Goal: Information Seeking & Learning: Learn about a topic

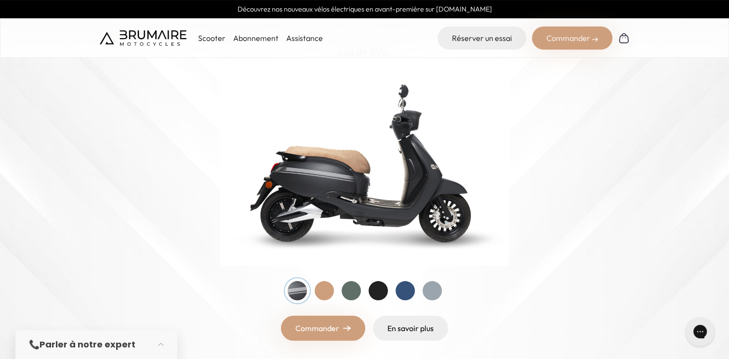
scroll to position [145, 0]
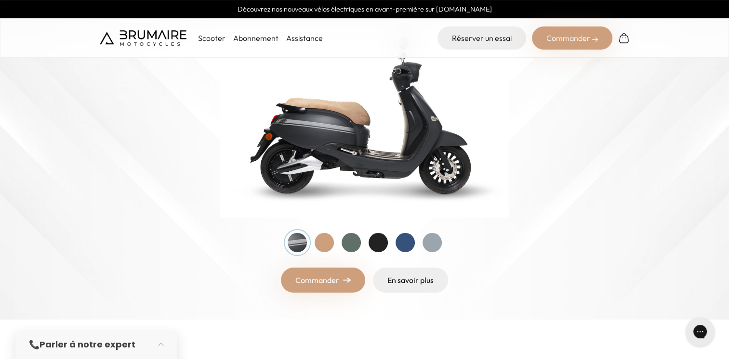
click at [328, 240] on div at bounding box center [324, 242] width 19 height 19
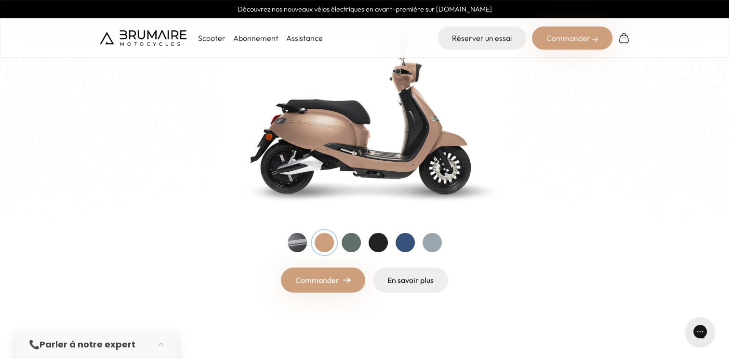
click at [358, 246] on div at bounding box center [351, 242] width 19 height 19
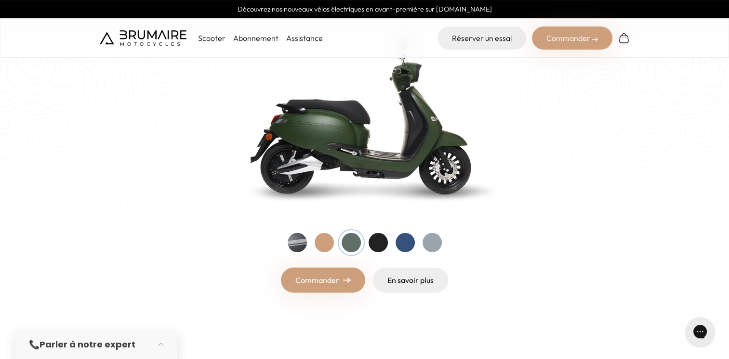
click at [382, 246] on div at bounding box center [378, 242] width 19 height 19
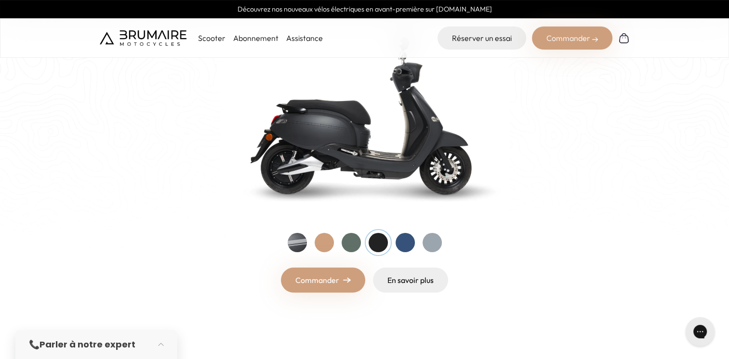
click at [399, 245] on div at bounding box center [405, 242] width 19 height 19
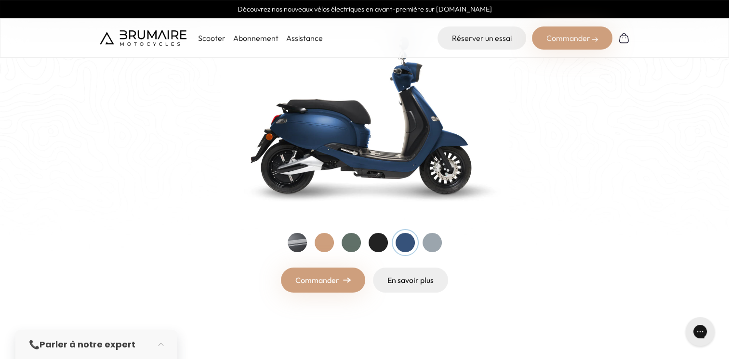
click at [428, 245] on div at bounding box center [432, 242] width 19 height 19
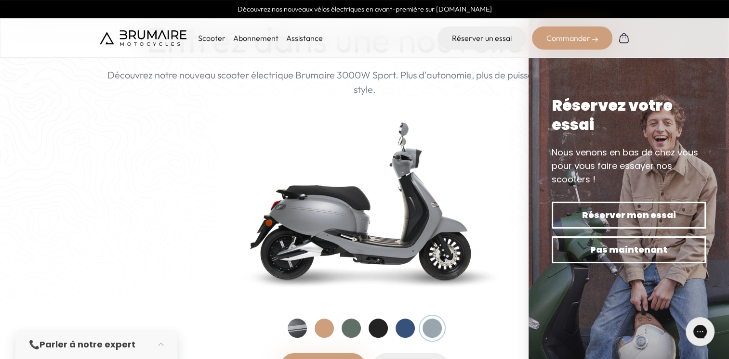
scroll to position [0, 0]
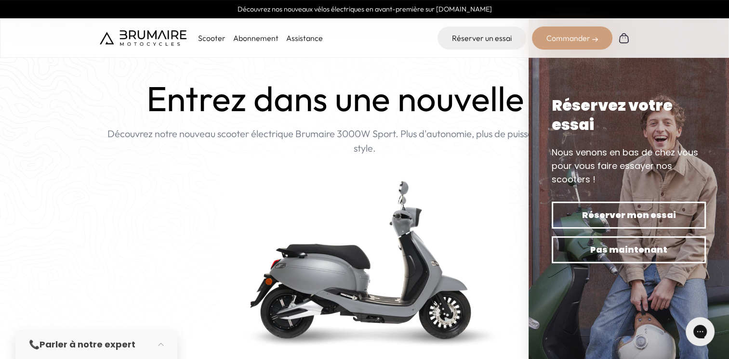
click at [218, 38] on p "Scooter" at bounding box center [211, 38] width 27 height 12
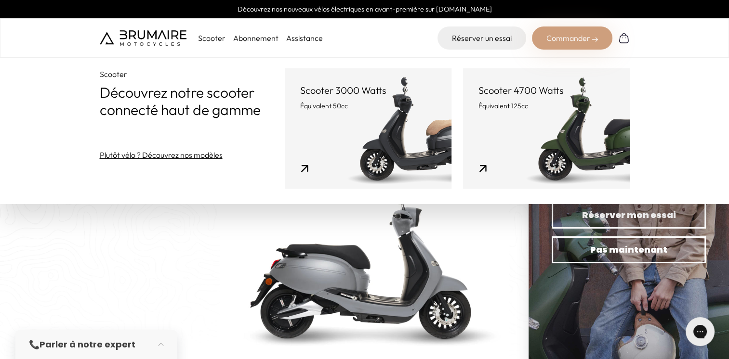
click at [490, 116] on link "Scooter 4700 Watts Équivalent 125cc" at bounding box center [546, 128] width 167 height 120
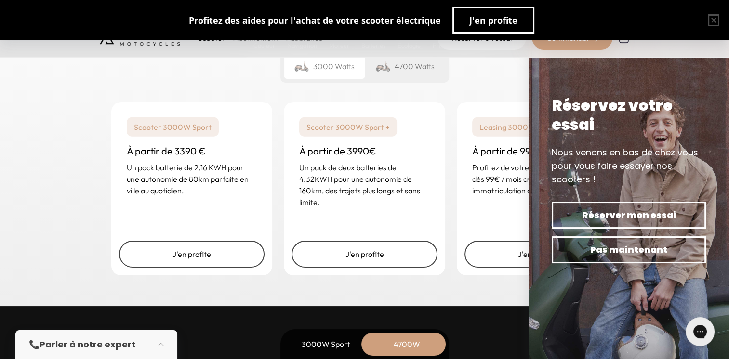
scroll to position [2361, 0]
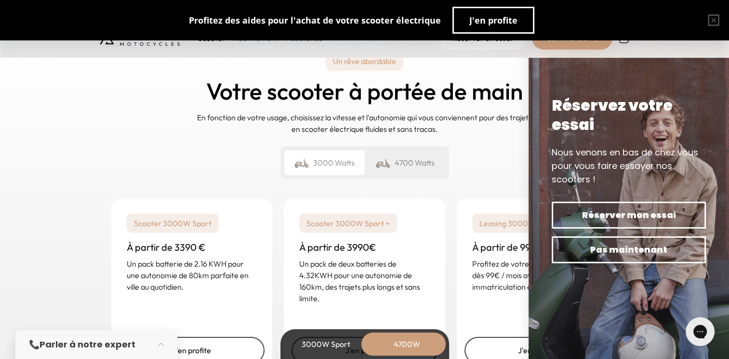
click at [414, 159] on div "4700 Watts" at bounding box center [405, 162] width 80 height 25
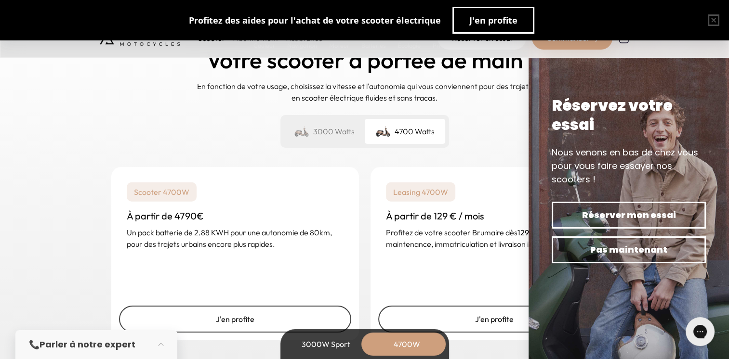
scroll to position [2409, 0]
